Goal: Task Accomplishment & Management: Manage account settings

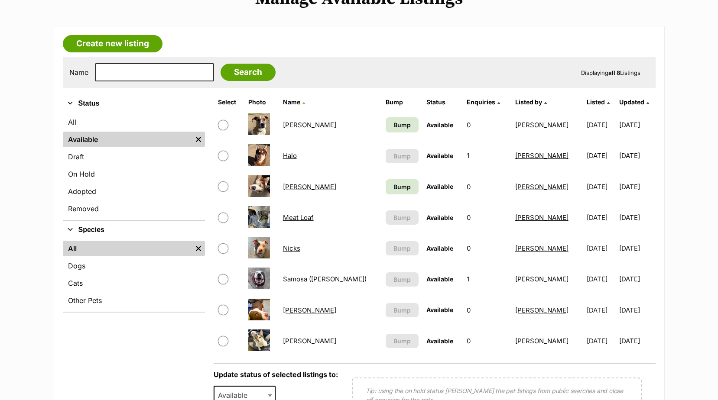
scroll to position [130, 0]
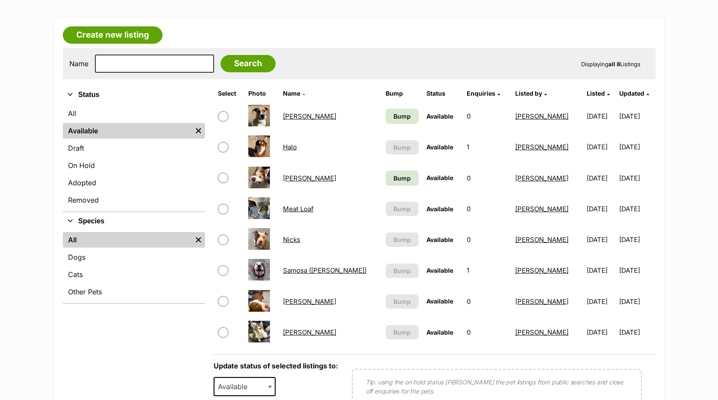
click at [296, 333] on link "[PERSON_NAME]" at bounding box center [309, 332] width 53 height 8
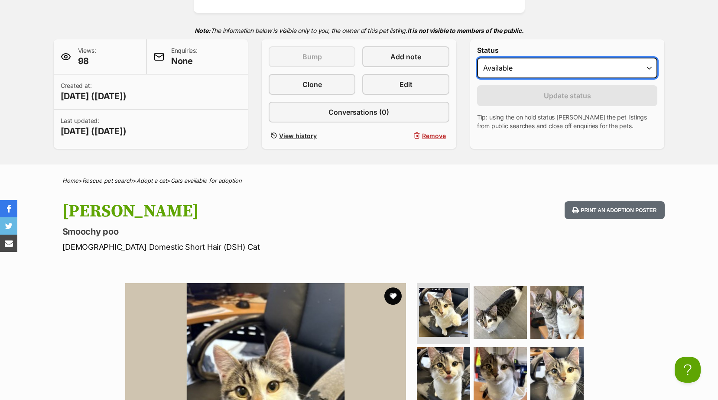
click at [527, 71] on select "Draft Available On hold Adopted" at bounding box center [567, 68] width 181 height 21
select select "rehomed"
click at [477, 58] on select "Draft Available On hold Adopted" at bounding box center [567, 68] width 181 height 21
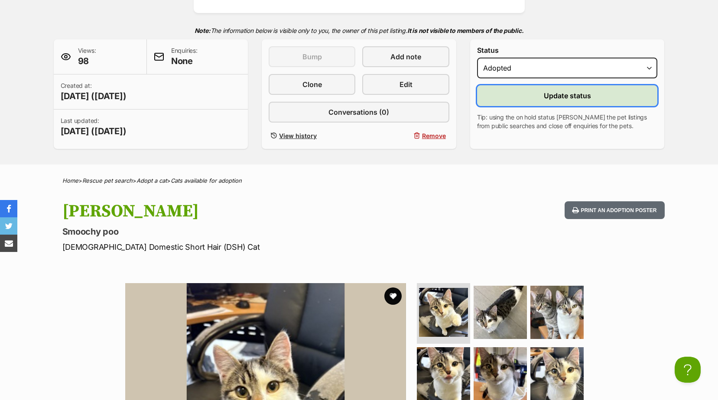
click at [527, 97] on button "Update status" at bounding box center [567, 95] width 181 height 21
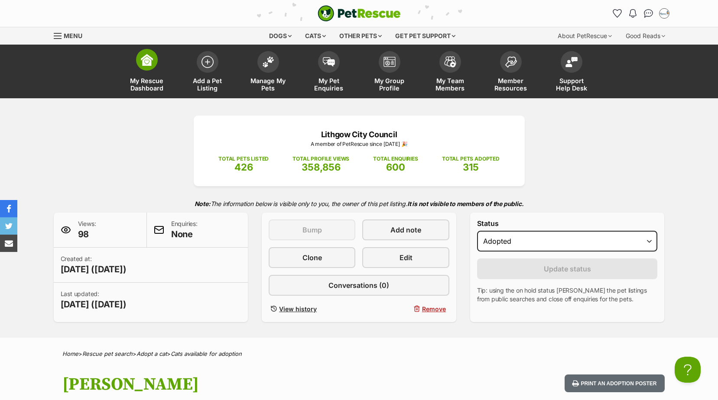
click at [160, 81] on span "My Rescue Dashboard" at bounding box center [146, 84] width 39 height 15
